Goal: Use online tool/utility: Use online tool/utility

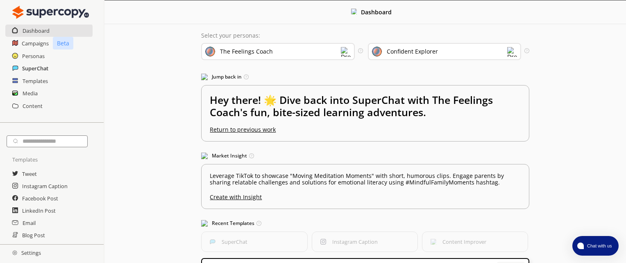
click at [31, 71] on h2 "SuperChat" at bounding box center [35, 68] width 26 height 12
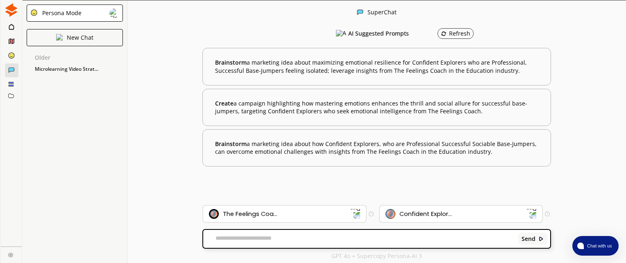
click at [399, 213] on div "Confident Explor..." at bounding box center [425, 214] width 52 height 7
click at [380, 247] on div "Send" at bounding box center [376, 239] width 347 height 18
click at [350, 237] on textarea at bounding box center [359, 239] width 312 height 8
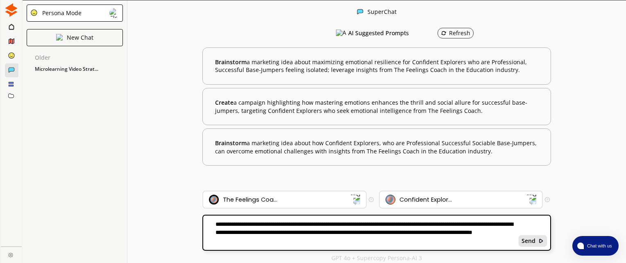
type textarea "**********"
click at [535, 239] on div "Send" at bounding box center [532, 241] width 29 height 12
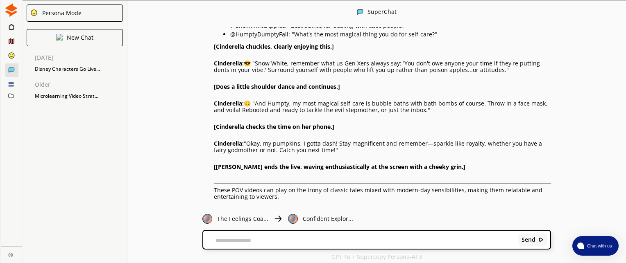
scroll to position [388, 0]
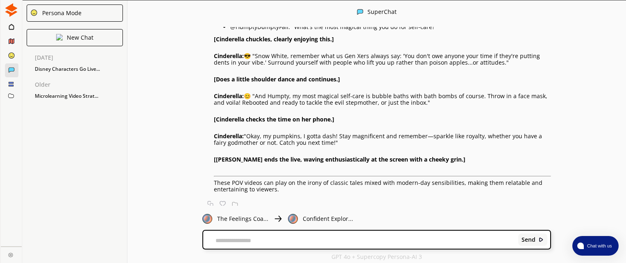
drag, startPoint x: 477, startPoint y: 237, endPoint x: 472, endPoint y: 239, distance: 4.7
click at [472, 239] on textarea at bounding box center [359, 240] width 312 height 7
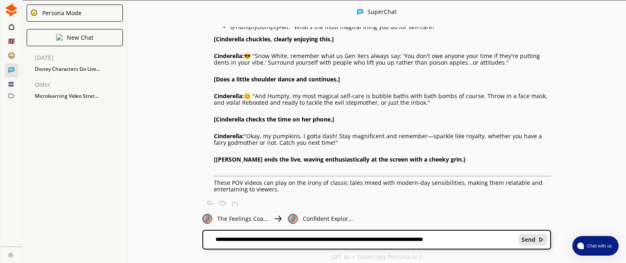
type textarea "**********"
click at [526, 240] on b "Send" at bounding box center [528, 240] width 14 height 7
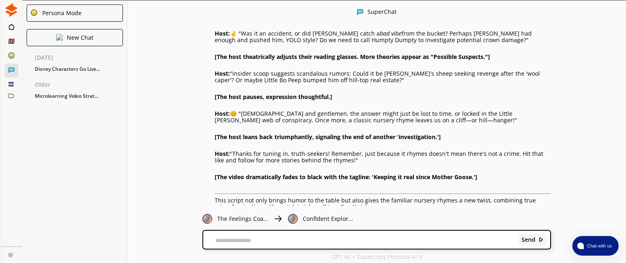
scroll to position [806, 0]
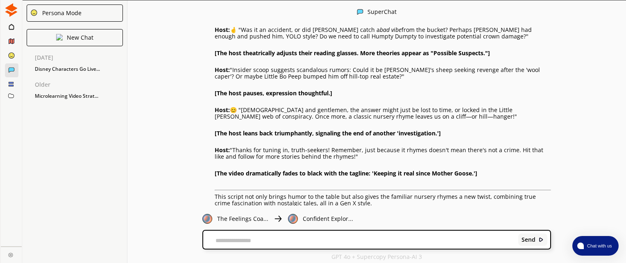
click at [359, 239] on textarea at bounding box center [359, 240] width 312 height 7
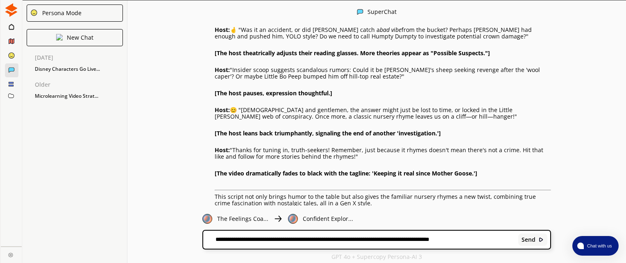
type textarea "**********"
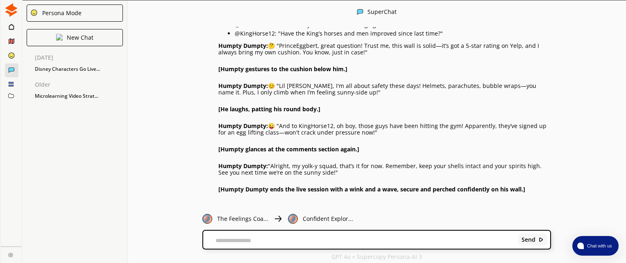
scroll to position [1174, 0]
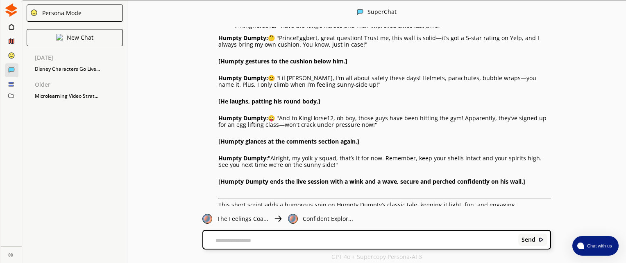
click at [395, 243] on textarea at bounding box center [359, 240] width 312 height 7
type textarea "*"
type textarea "**********"
drag, startPoint x: 622, startPoint y: 187, endPoint x: 623, endPoint y: 197, distance: 10.0
click at [623, 197] on div "i want to create some funny tik tok scripts of pov videos of disney princesses …" at bounding box center [376, 116] width 498 height 179
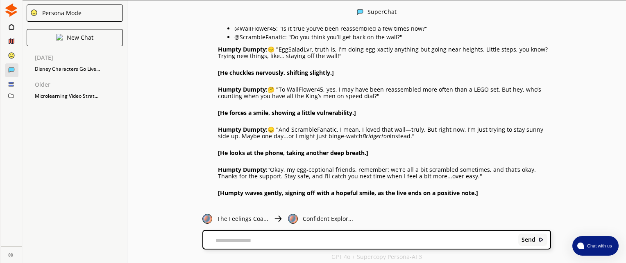
scroll to position [1589, 0]
